Goal: Task Accomplishment & Management: Use online tool/utility

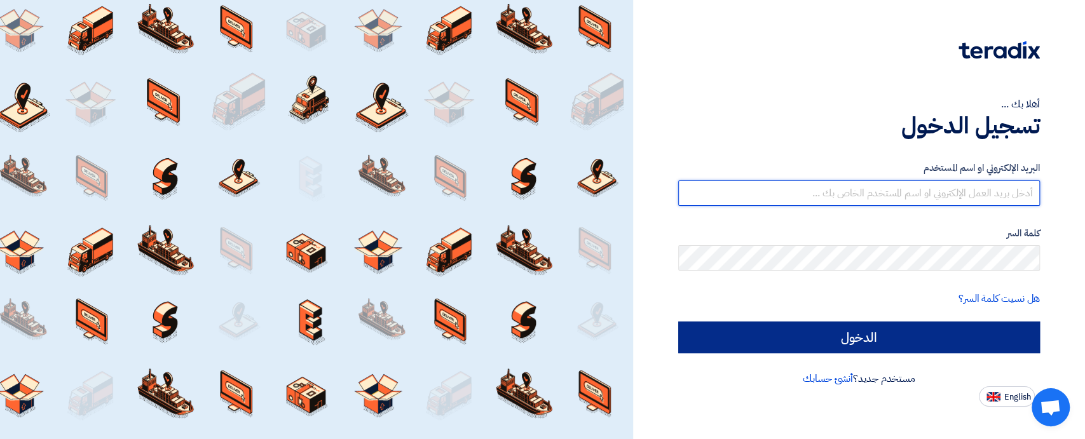
type input "[EMAIL_ADDRESS][DOMAIN_NAME]"
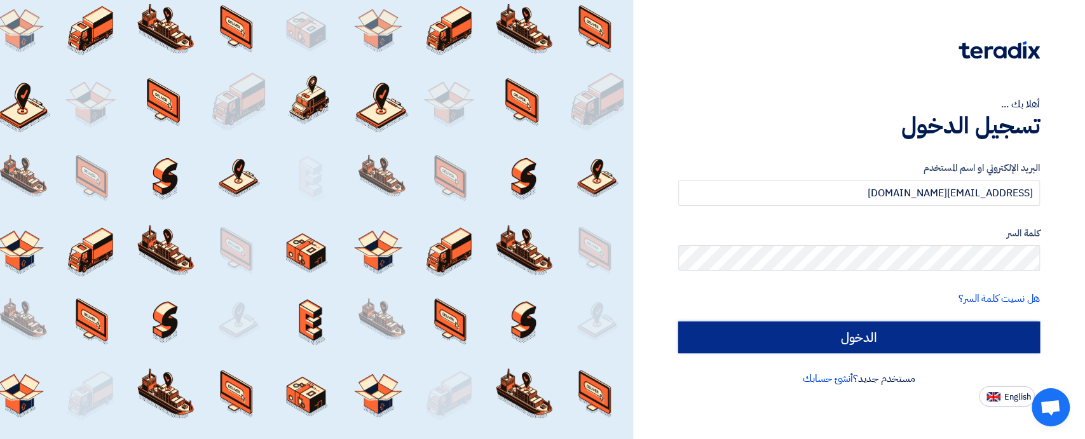
click at [864, 341] on input "الدخول" at bounding box center [860, 338] width 362 height 32
type input "Sign in"
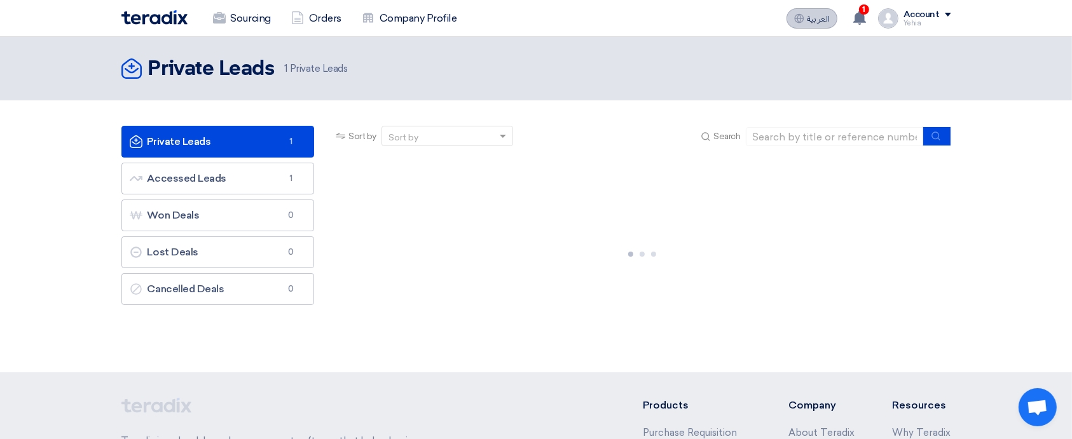
click at [827, 15] on span "العربية" at bounding box center [818, 19] width 23 height 9
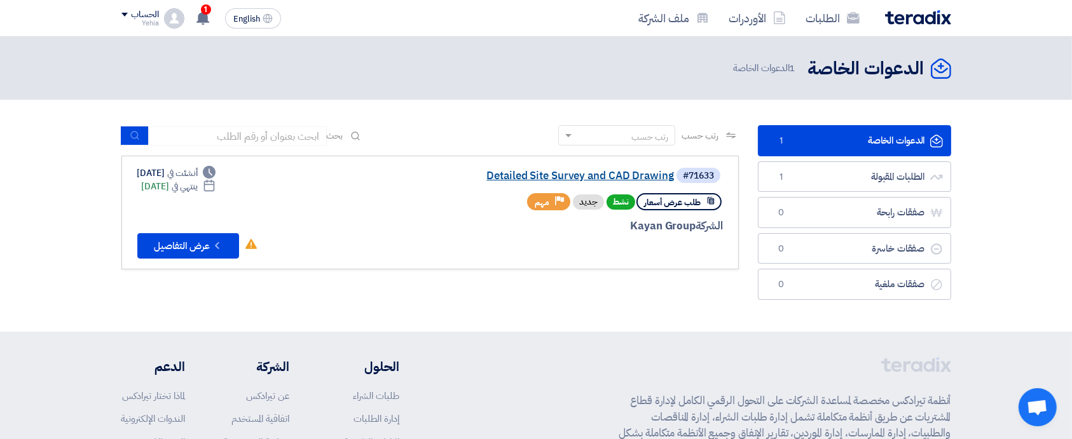
click at [626, 178] on link "Detailed Site Survey and CAD Drawing" at bounding box center [547, 175] width 254 height 11
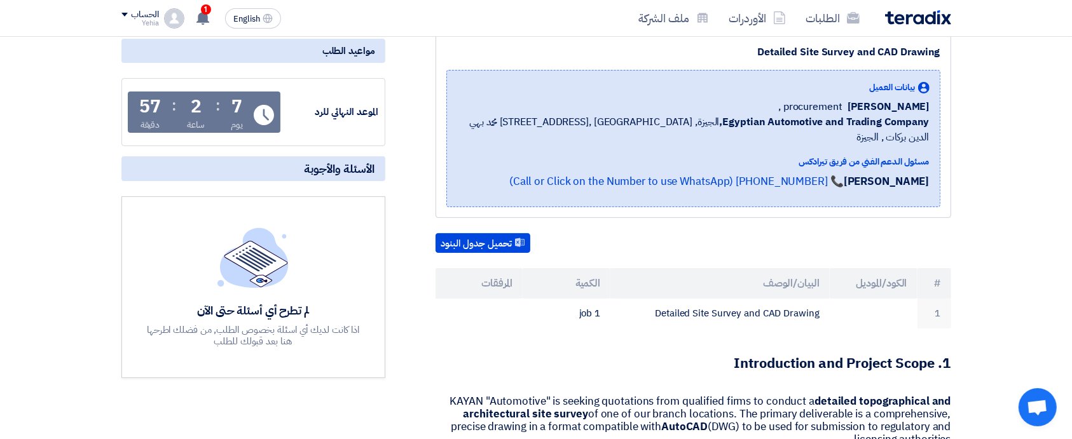
scroll to position [161, 0]
click at [502, 235] on button "تحميل جدول البنود" at bounding box center [483, 245] width 95 height 20
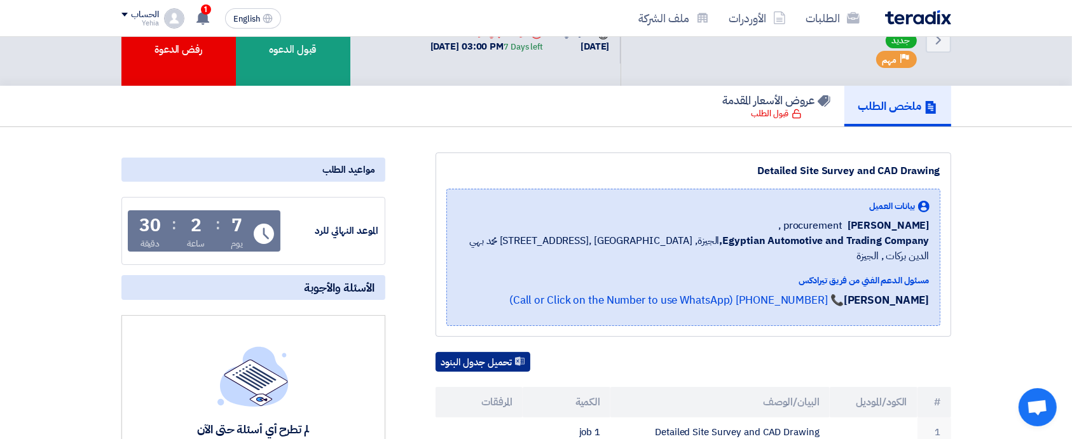
scroll to position [0, 0]
